Goal: Transaction & Acquisition: Purchase product/service

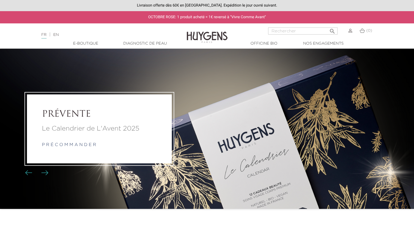
click at [350, 31] on img at bounding box center [350, 31] width 4 height 4
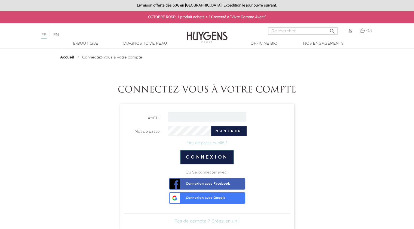
click at [214, 116] on input "email" at bounding box center [207, 117] width 79 height 10
click at [165, 128] on div "Montrer" at bounding box center [206, 131] width 87 height 10
click at [135, 42] on link "Diagnostic de peau" at bounding box center [145, 44] width 54 height 6
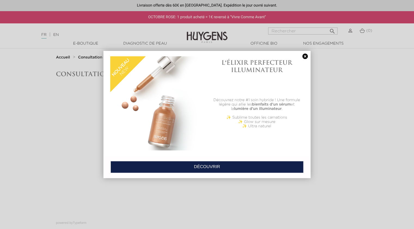
click at [306, 56] on link at bounding box center [305, 57] width 8 height 6
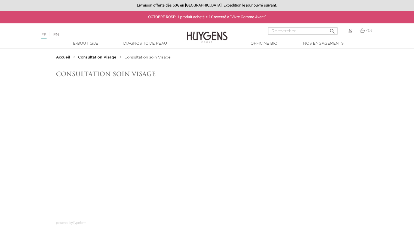
click at [350, 33] on div at bounding box center [350, 30] width 4 height 7
click at [364, 32] on img at bounding box center [361, 30] width 5 height 5
click at [362, 31] on img at bounding box center [361, 30] width 5 height 5
click at [351, 32] on img at bounding box center [350, 31] width 4 height 4
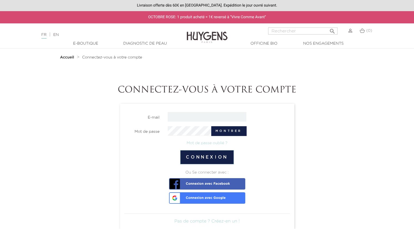
click at [180, 115] on input "email" at bounding box center [207, 117] width 79 height 10
type input "alae29@hotmail.fr"
click at [180, 150] on button "Connexion" at bounding box center [207, 157] width 54 height 14
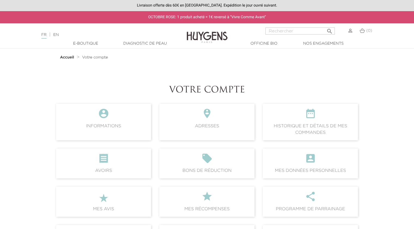
click at [319, 119] on icon "" at bounding box center [310, 115] width 86 height 15
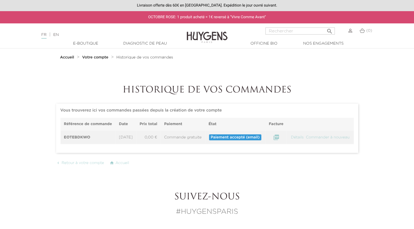
click at [243, 140] on span "Paiement accepté (email)" at bounding box center [235, 137] width 52 height 6
click at [279, 141] on icon "" at bounding box center [275, 137] width 7 height 7
click at [295, 33] on input "Rechercher" at bounding box center [299, 30] width 69 height 7
paste input "Goldmund"
type input "Goldmund"
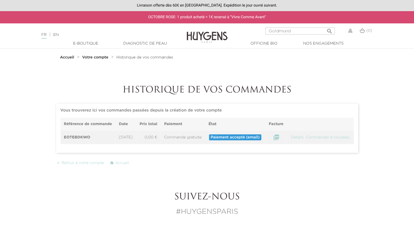
click at [324, 26] on button " Rechercher" at bounding box center [329, 29] width 10 height 7
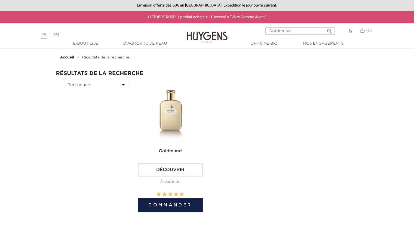
click at [190, 108] on img at bounding box center [171, 111] width 65 height 65
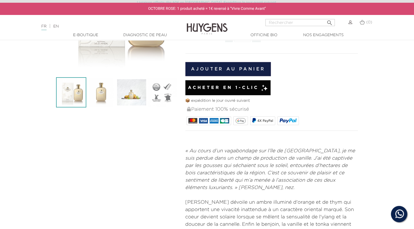
scroll to position [136, 0]
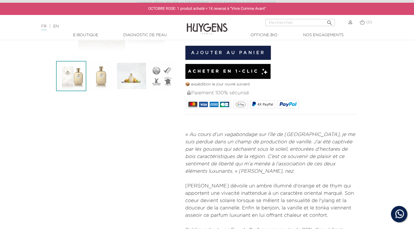
click at [98, 74] on img at bounding box center [101, 76] width 30 height 30
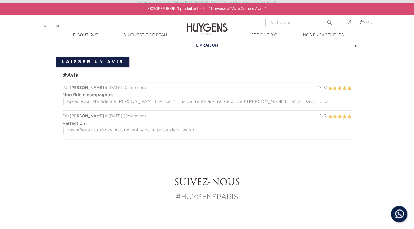
scroll to position [490, 0]
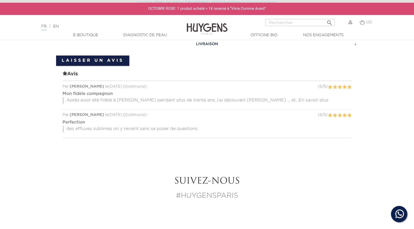
click at [298, 98] on span "En savoir plus" at bounding box center [313, 100] width 30 height 4
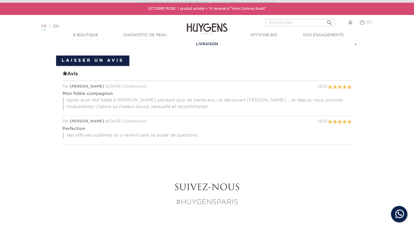
click at [97, 132] on p "des effluves sublimes on y revient sans se poser de questions" at bounding box center [207, 135] width 289 height 7
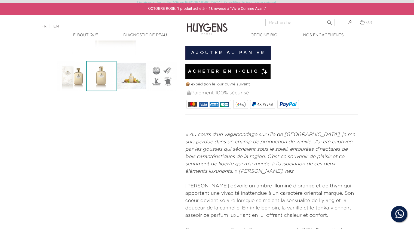
scroll to position [0, 0]
